Goal: Use online tool/utility: Utilize a website feature to perform a specific function

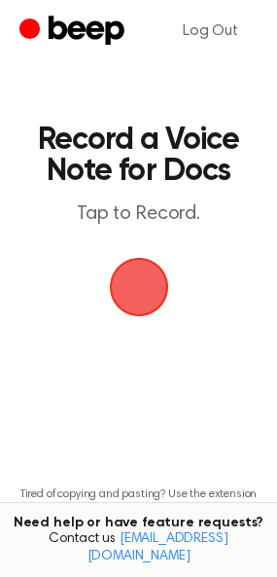
click at [123, 291] on span "button" at bounding box center [139, 287] width 54 height 54
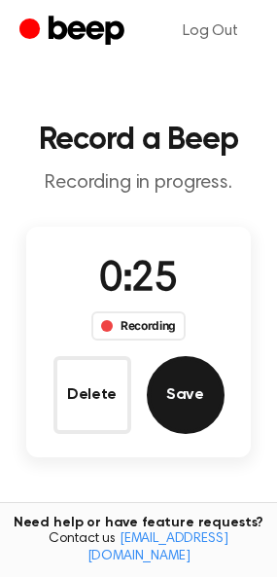
click at [196, 396] on button "Save" at bounding box center [186, 395] width 78 height 78
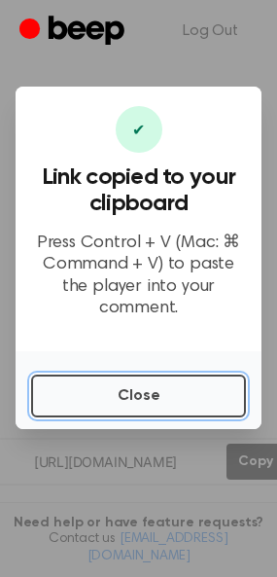
click at [196, 396] on button "Close" at bounding box center [138, 396] width 215 height 43
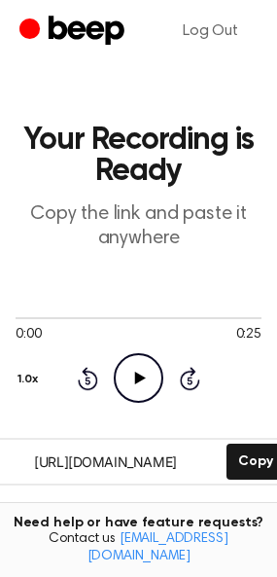
click at [179, 459] on input "https://beep.audio/ZAxFc73" at bounding box center [105, 462] width 233 height 44
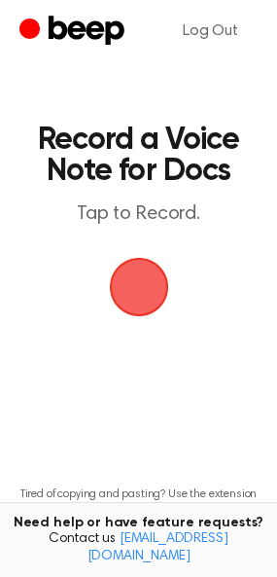
click at [142, 285] on span "button" at bounding box center [138, 287] width 59 height 59
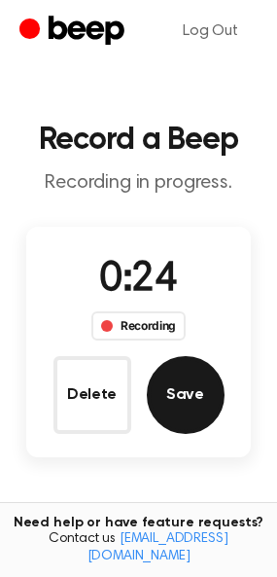
click at [198, 397] on button "Save" at bounding box center [186, 395] width 78 height 78
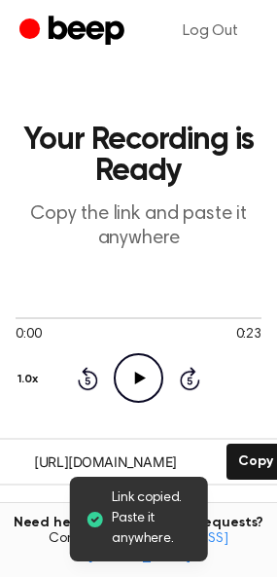
click at [186, 456] on input "https://beep.audio/GiJhofj" at bounding box center [105, 462] width 233 height 44
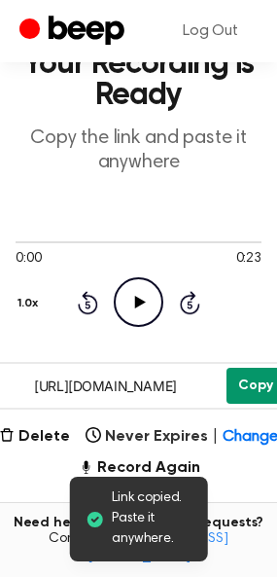
scroll to position [91, 0]
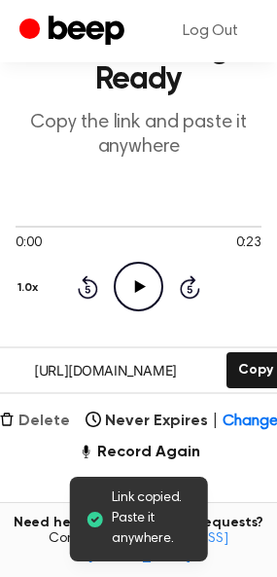
click at [57, 422] on button "Delete" at bounding box center [34, 421] width 71 height 23
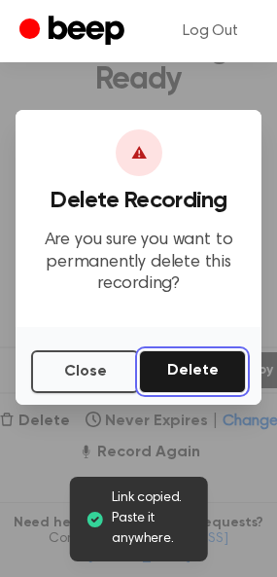
click at [207, 360] on button "Delete" at bounding box center [192, 371] width 107 height 43
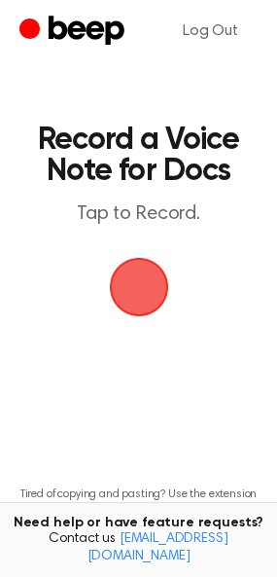
click at [86, 297] on main "Record a Voice Note for Docs Tap to Record. Tired of copying and pasting? Use t…" at bounding box center [138, 320] width 277 height 640
click at [141, 292] on span "button" at bounding box center [138, 287] width 63 height 63
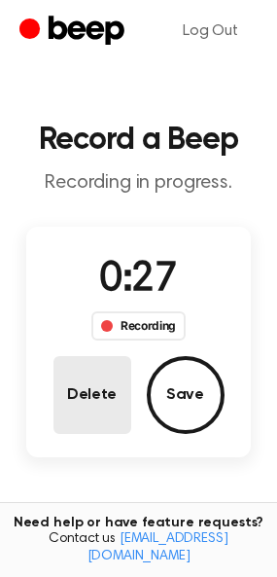
click at [92, 397] on button "Delete" at bounding box center [93, 395] width 78 height 78
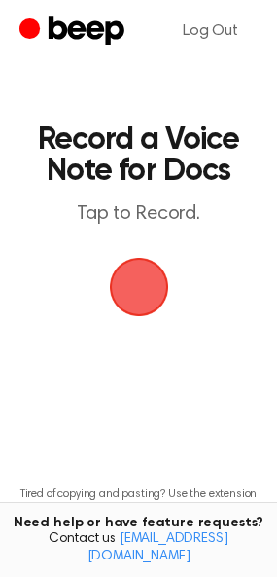
click at [133, 300] on span "button" at bounding box center [139, 287] width 70 height 70
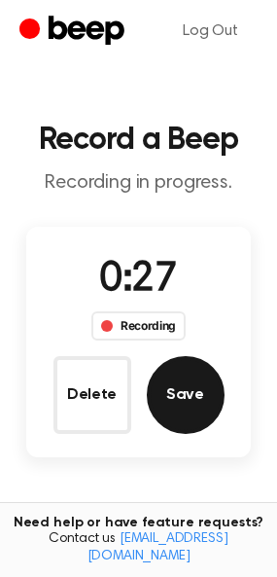
click at [195, 375] on button "Save" at bounding box center [186, 395] width 78 height 78
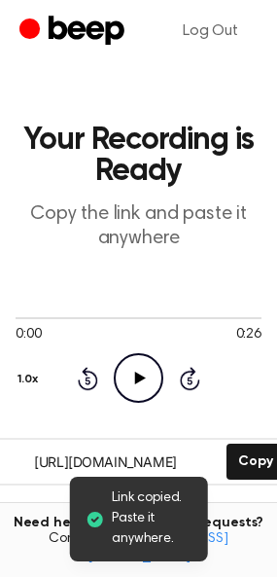
click at [136, 414] on div "0:00 0:26 Your browser does not support the [object Object] element. 1.0x Rewin…" at bounding box center [139, 356] width 246 height 148
click at [156, 458] on input "https://beep.audio/xJe2oMh" at bounding box center [105, 462] width 233 height 44
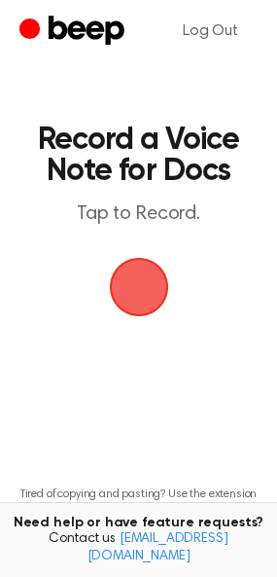
click at [125, 278] on span "button" at bounding box center [139, 287] width 54 height 54
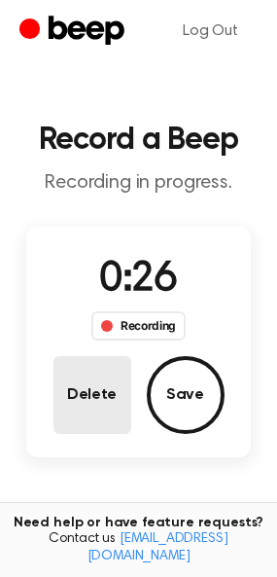
click at [91, 405] on button "Delete" at bounding box center [93, 395] width 78 height 78
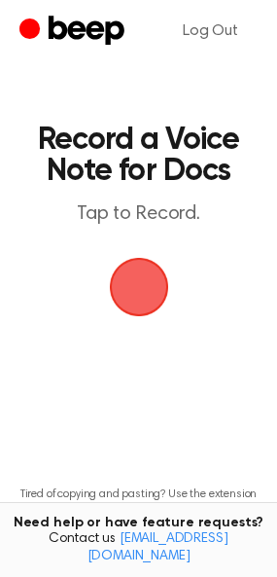
click at [152, 277] on span "button" at bounding box center [138, 287] width 63 height 63
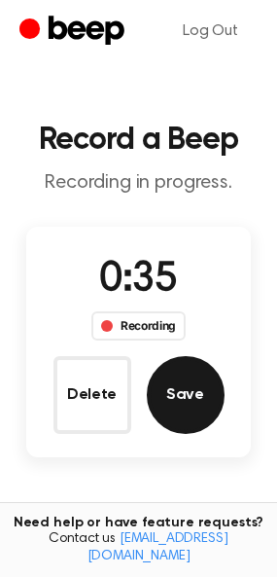
click at [199, 382] on button "Save" at bounding box center [186, 395] width 78 height 78
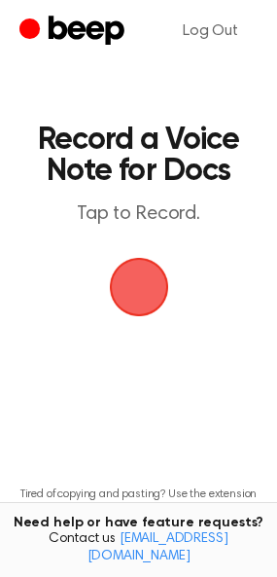
click at [137, 275] on span "button" at bounding box center [139, 287] width 54 height 54
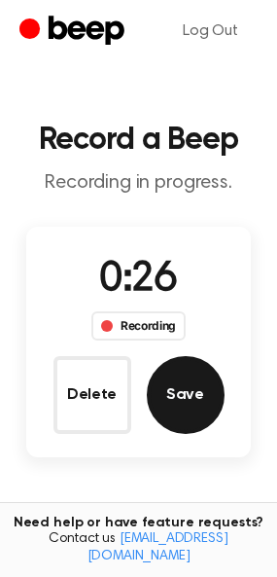
click at [207, 384] on button "Save" at bounding box center [186, 395] width 78 height 78
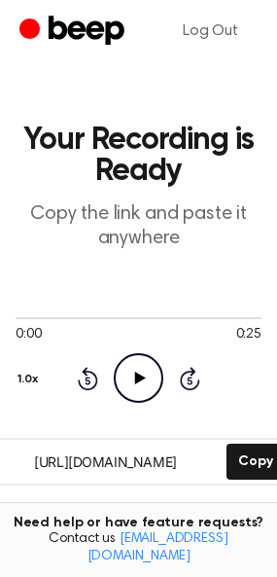
click at [194, 461] on input "https://beep.audio/ygq5pPu" at bounding box center [105, 462] width 233 height 44
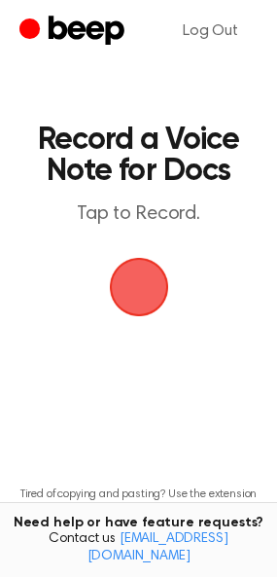
click at [135, 311] on span "button" at bounding box center [139, 287] width 54 height 54
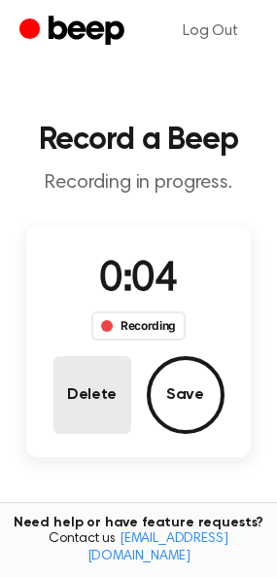
click at [118, 374] on button "Delete" at bounding box center [93, 395] width 78 height 78
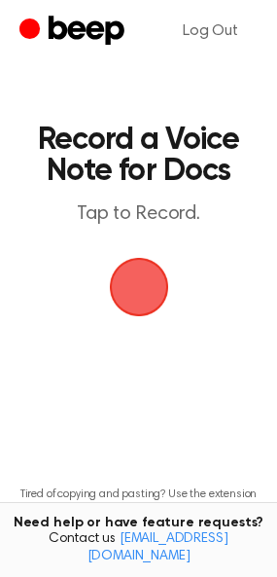
click at [143, 278] on span "button" at bounding box center [139, 287] width 54 height 54
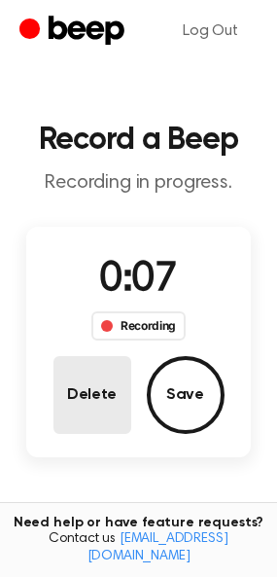
click at [101, 375] on button "Delete" at bounding box center [93, 395] width 78 height 78
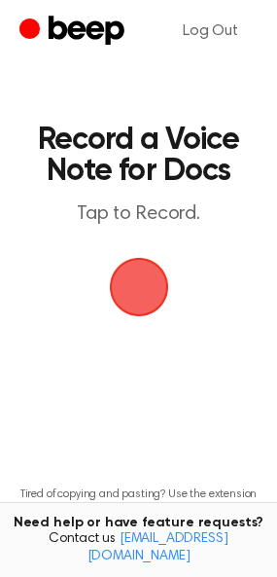
click at [140, 304] on span "button" at bounding box center [139, 287] width 54 height 54
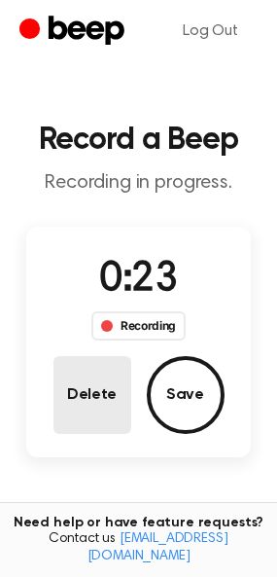
click at [107, 385] on button "Delete" at bounding box center [93, 395] width 78 height 78
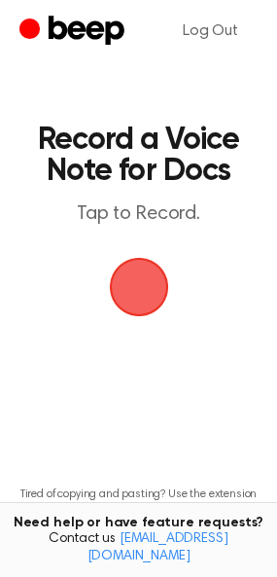
click at [141, 306] on span "button" at bounding box center [139, 287] width 54 height 54
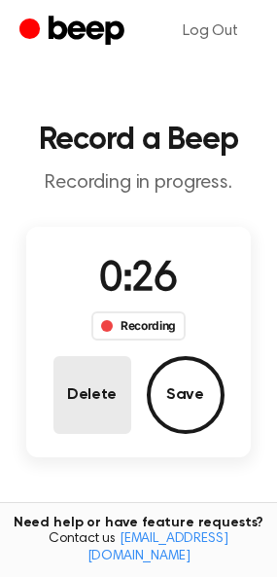
click at [100, 409] on button "Delete" at bounding box center [93, 395] width 78 height 78
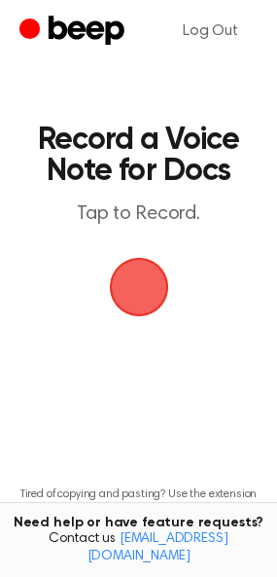
click at [135, 285] on span "button" at bounding box center [139, 287] width 70 height 70
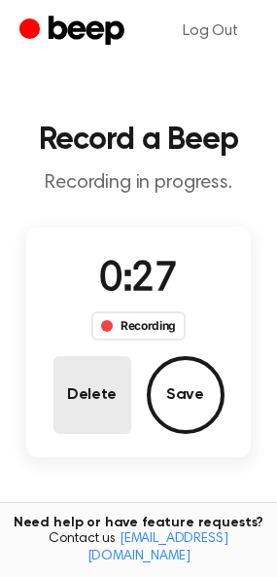
click at [101, 381] on button "Delete" at bounding box center [93, 395] width 78 height 78
